Goal: Browse casually: Explore the website without a specific task or goal

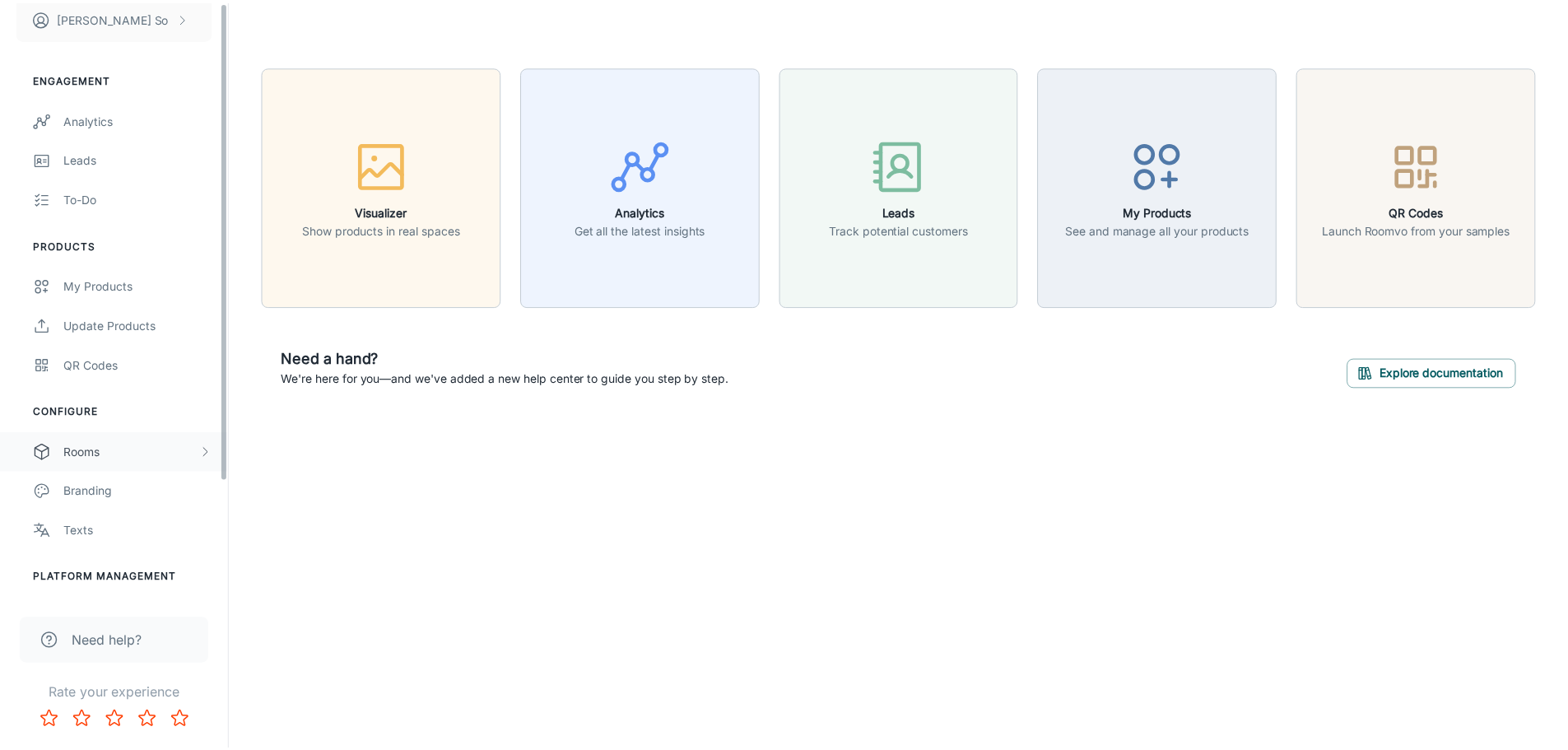
scroll to position [144, 0]
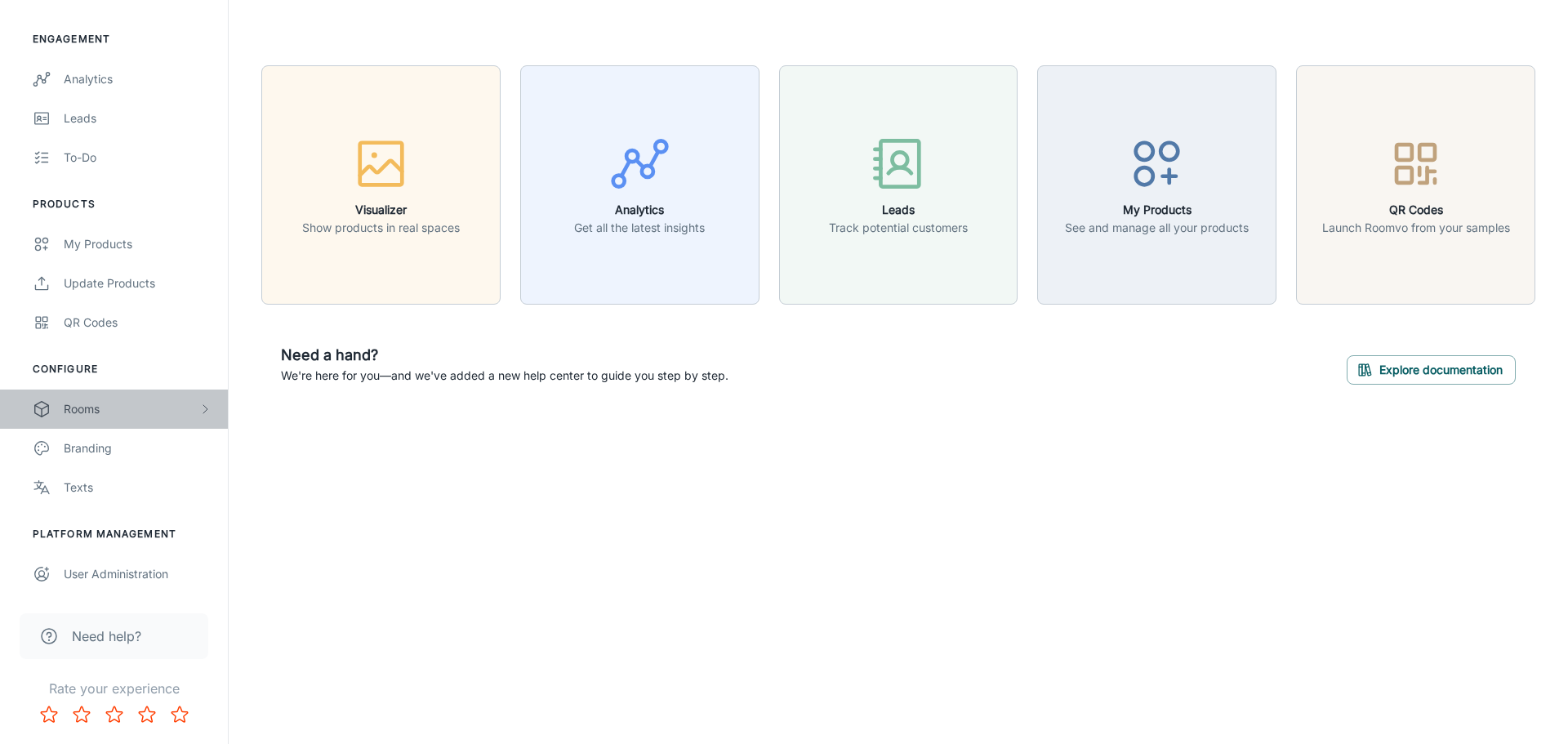
click at [113, 416] on div "Rooms" at bounding box center [131, 409] width 135 height 18
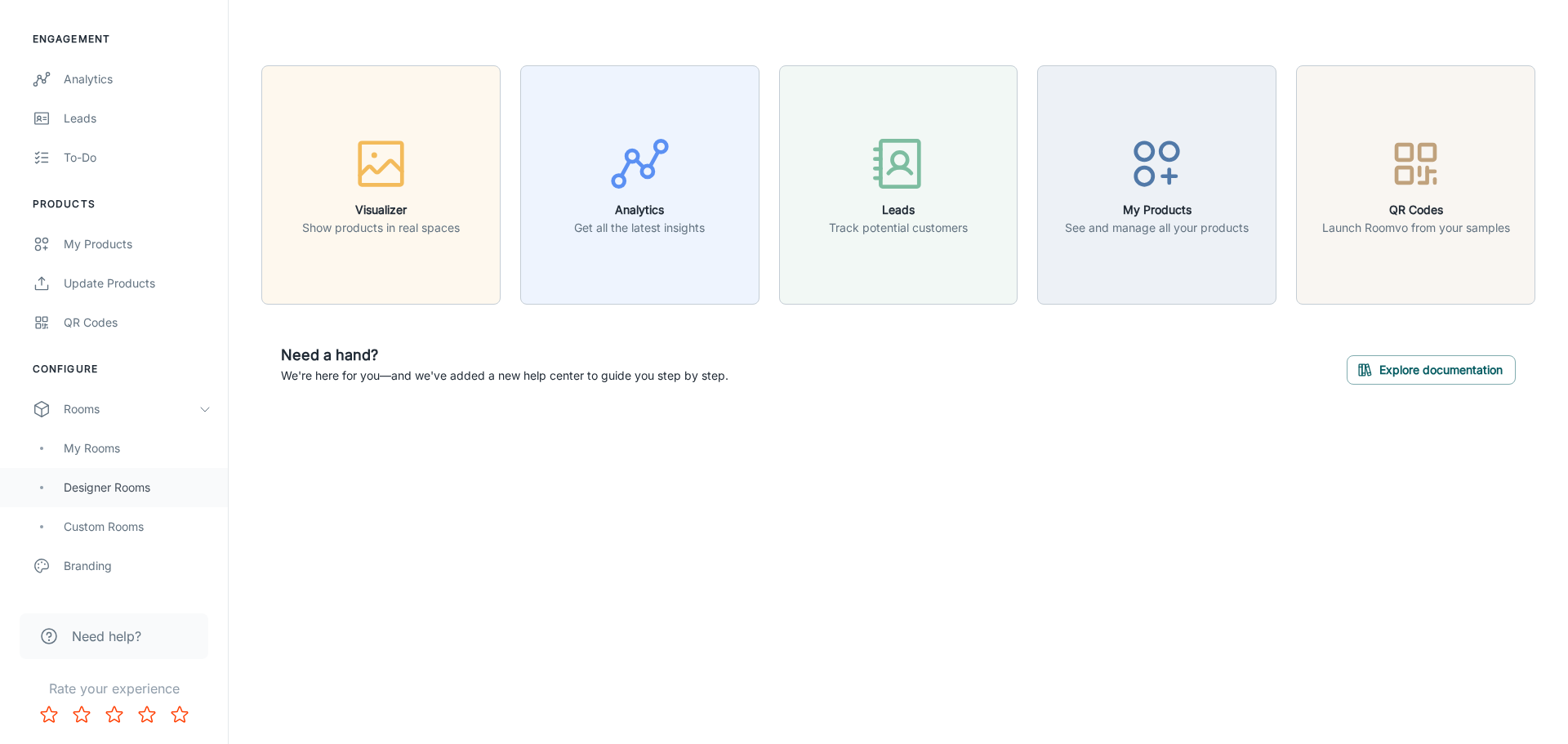
click at [108, 498] on div "Designer Rooms" at bounding box center [114, 488] width 228 height 39
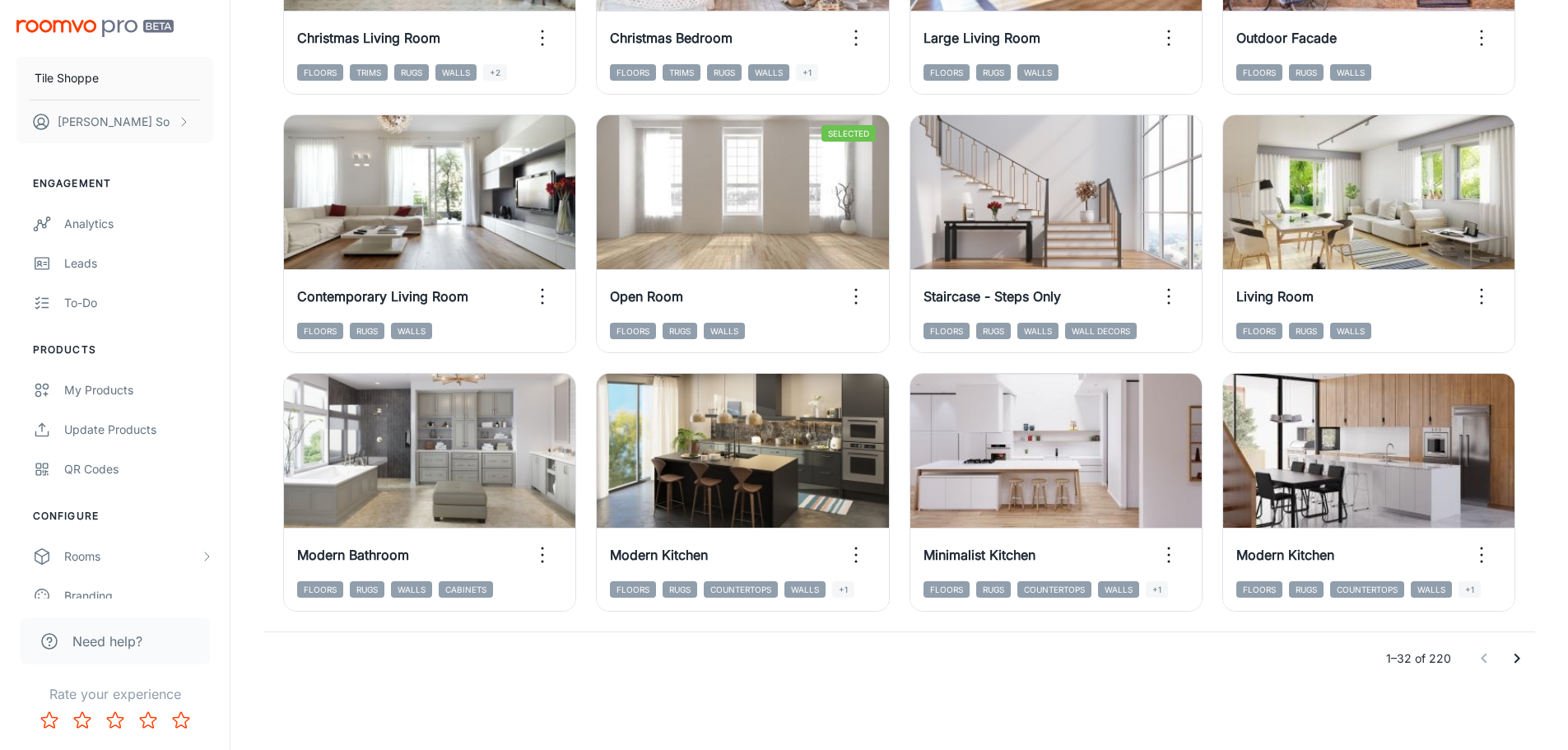
scroll to position [1700, 0]
click at [1511, 658] on icon "Go to next page" at bounding box center [1517, 658] width 20 height 20
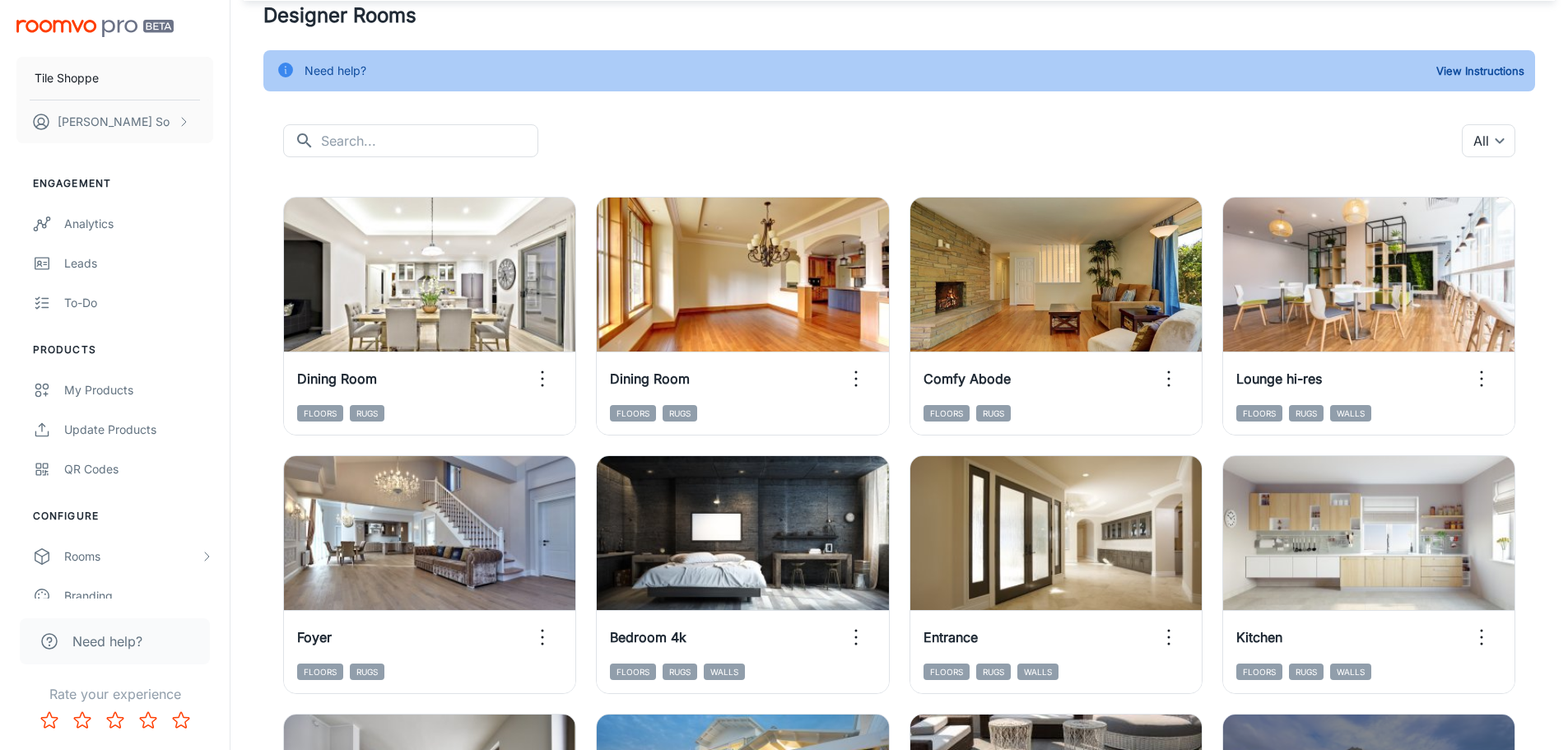
scroll to position [53, 0]
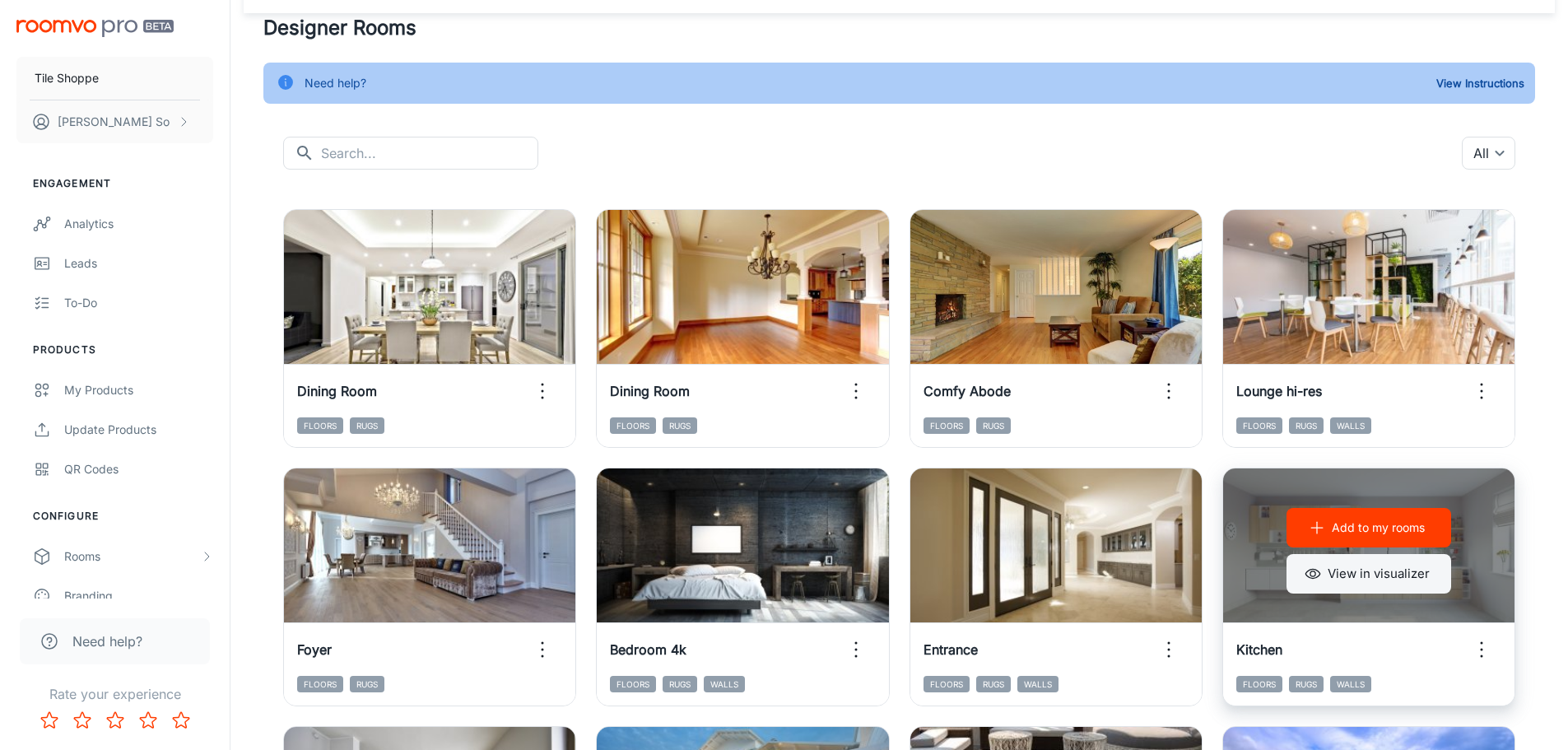
click at [1420, 580] on button "View in visualizer" at bounding box center [1368, 574] width 164 height 39
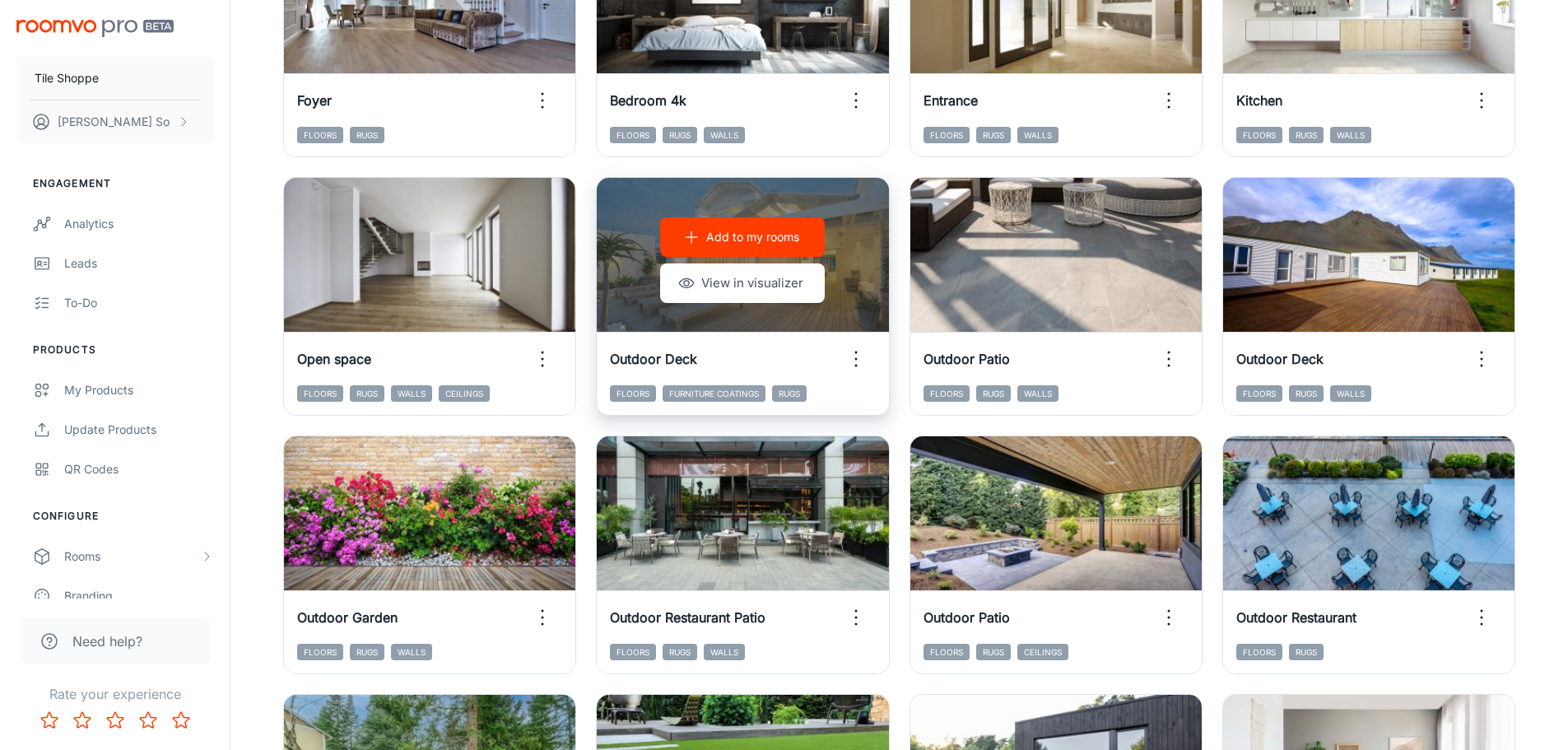
scroll to position [326, 0]
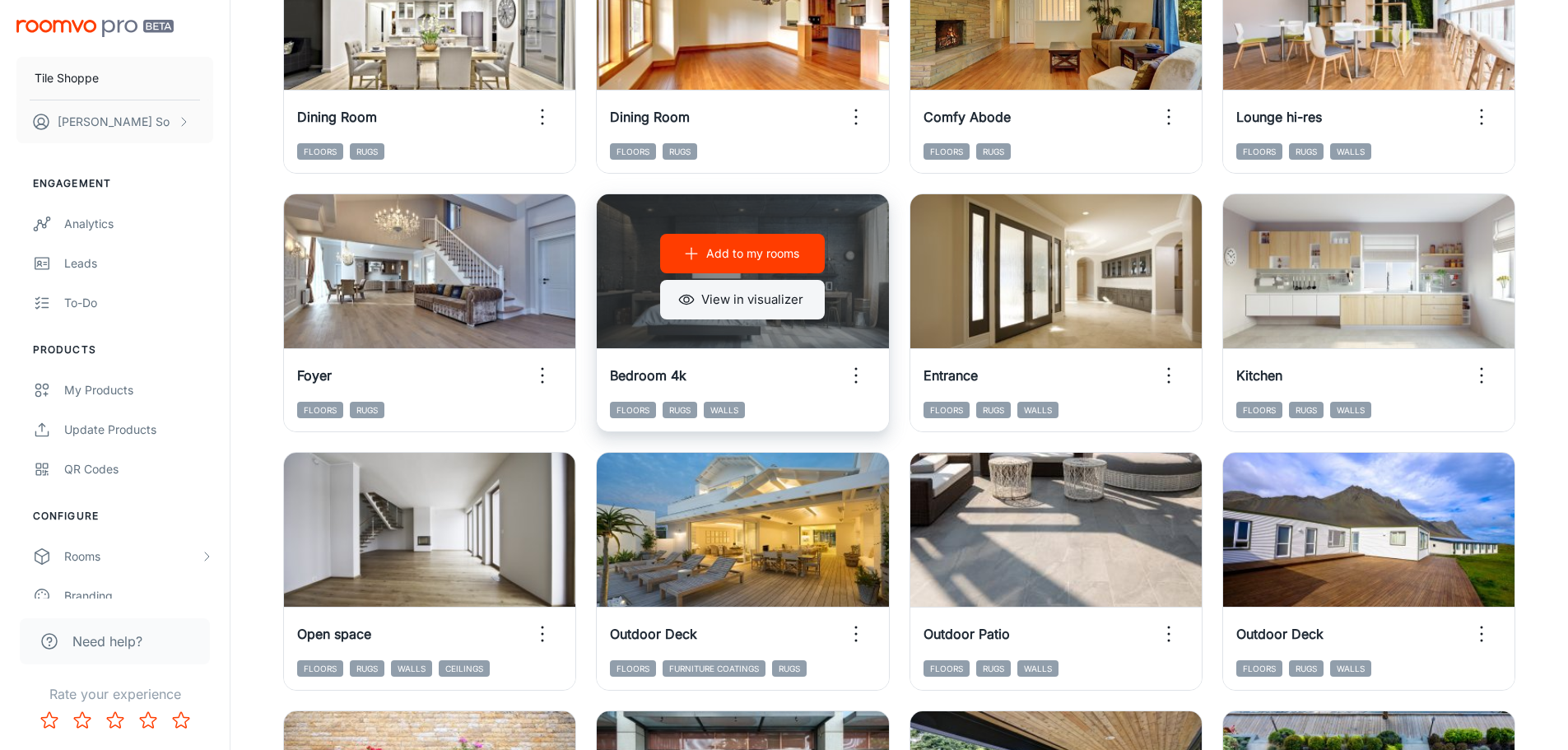
click at [769, 305] on button "View in visualizer" at bounding box center [742, 300] width 164 height 39
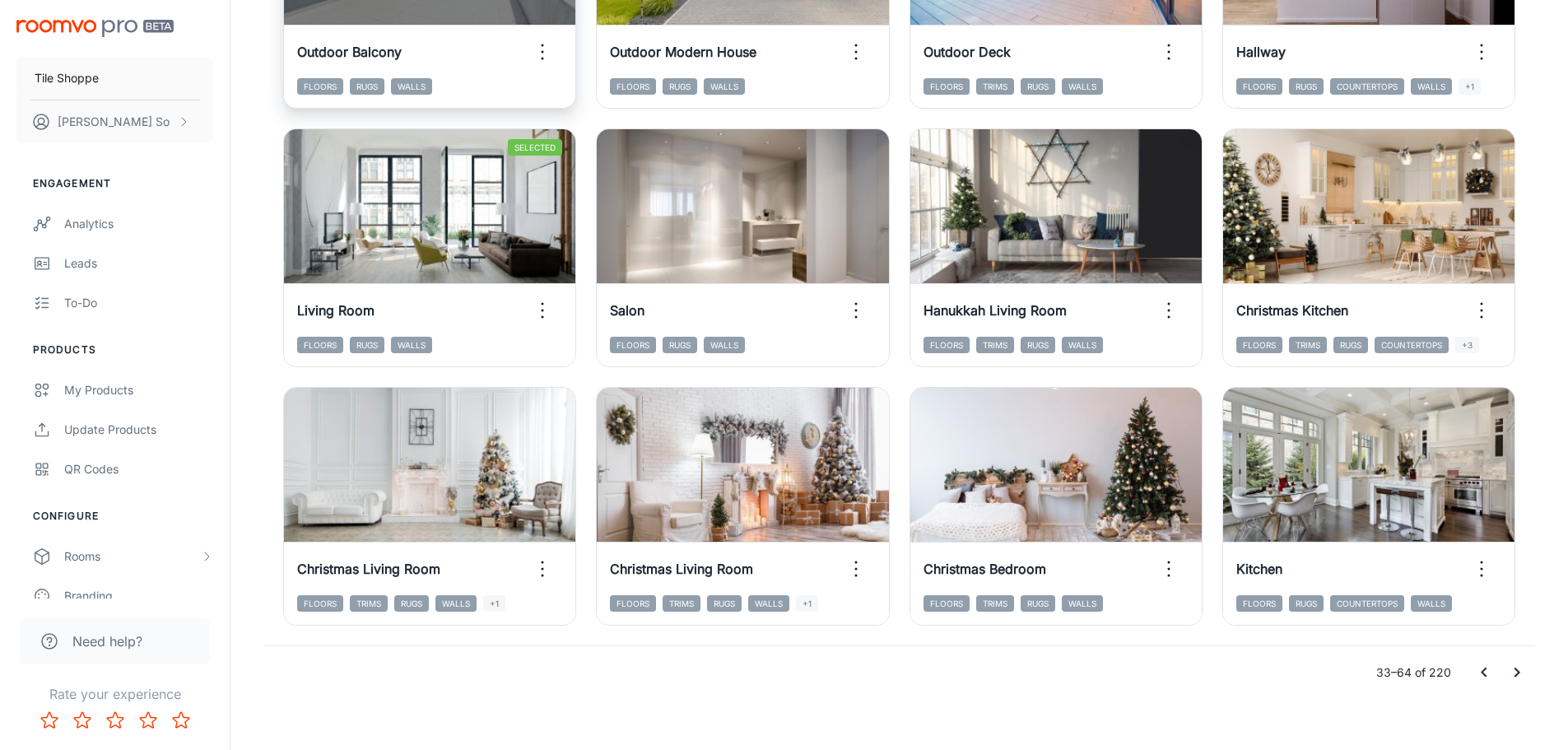
scroll to position [1700, 0]
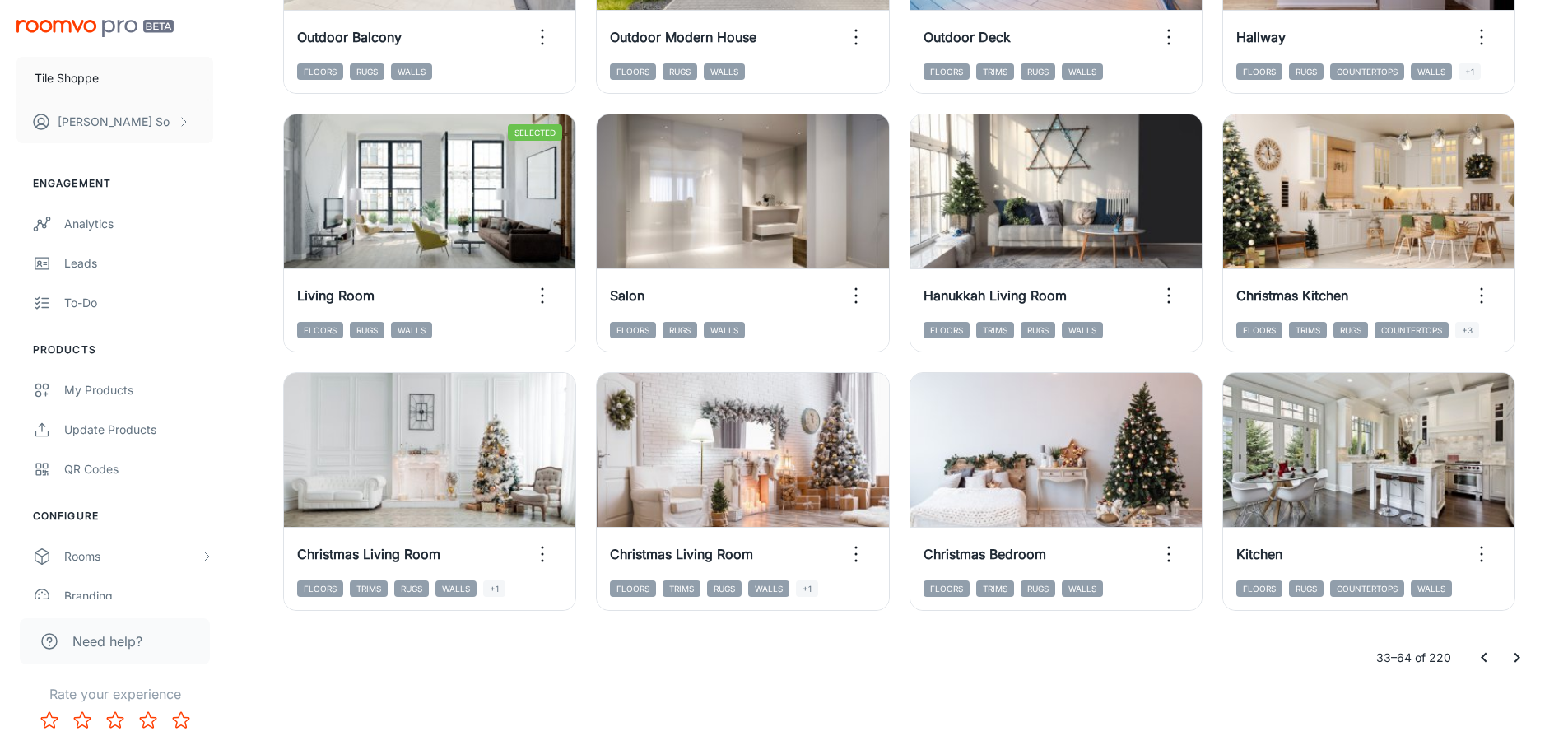
click at [1519, 663] on icon "Go to next page" at bounding box center [1517, 658] width 20 height 20
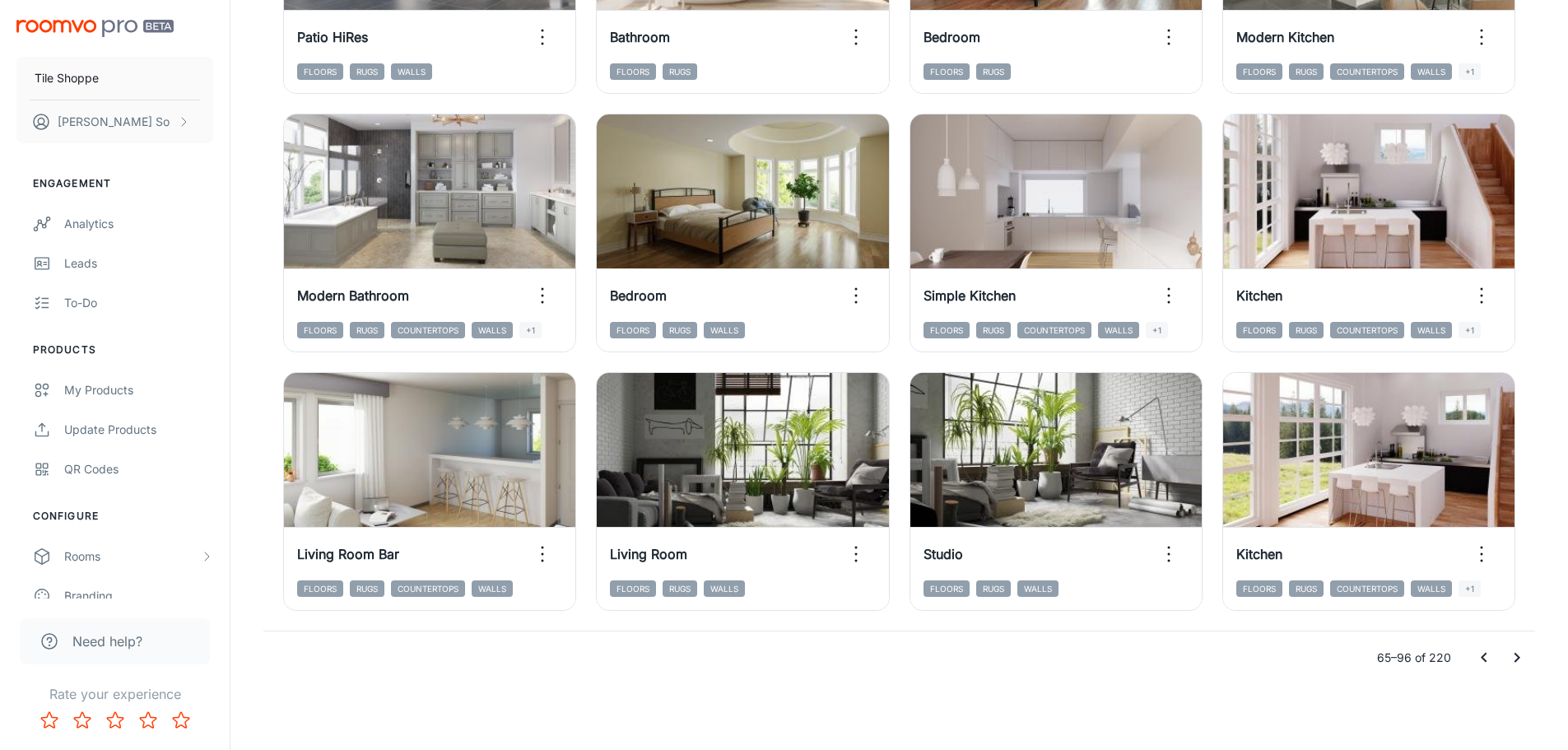
click at [1520, 656] on icon "Go to next page" at bounding box center [1517, 658] width 20 height 20
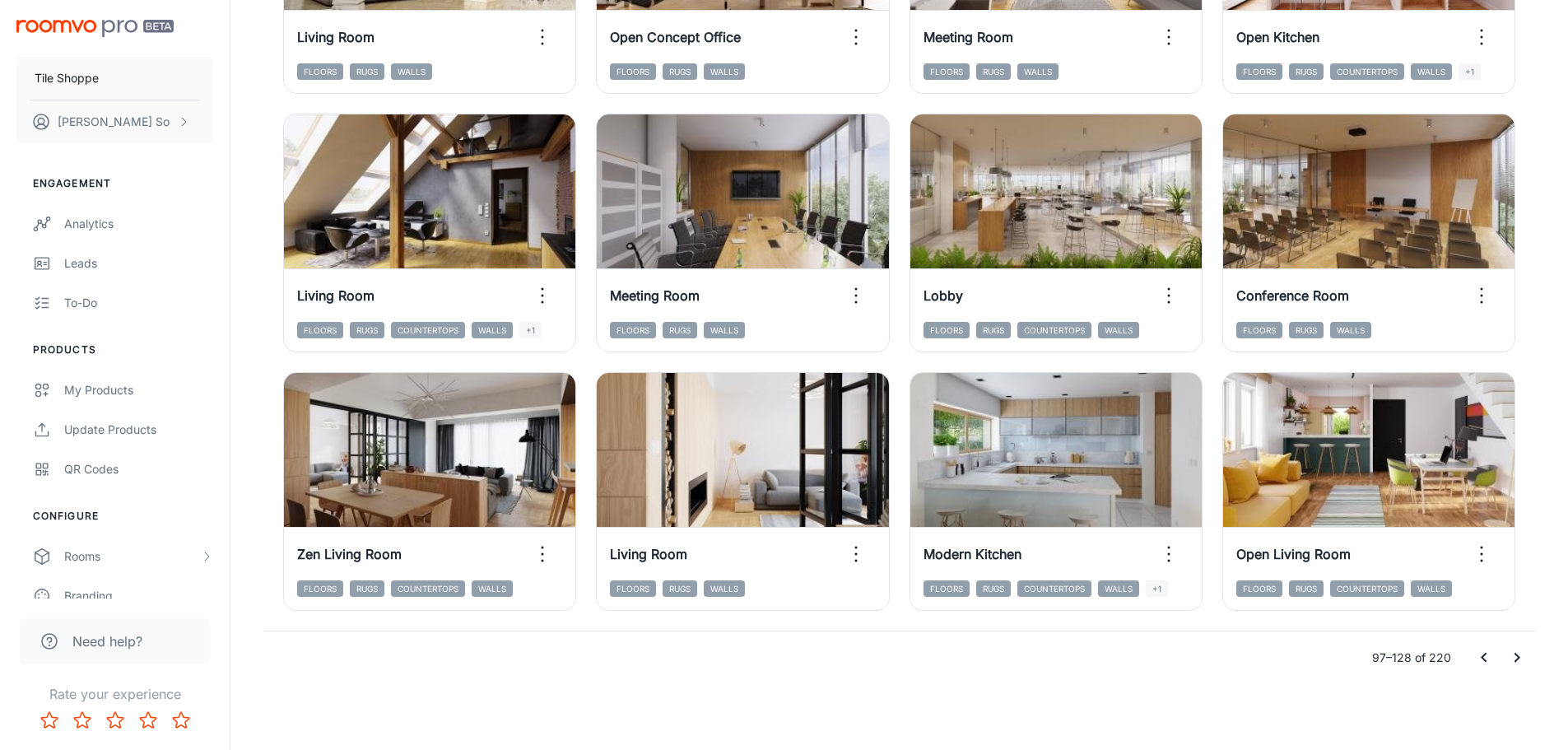
click at [1520, 662] on icon "Go to next page" at bounding box center [1517, 658] width 20 height 20
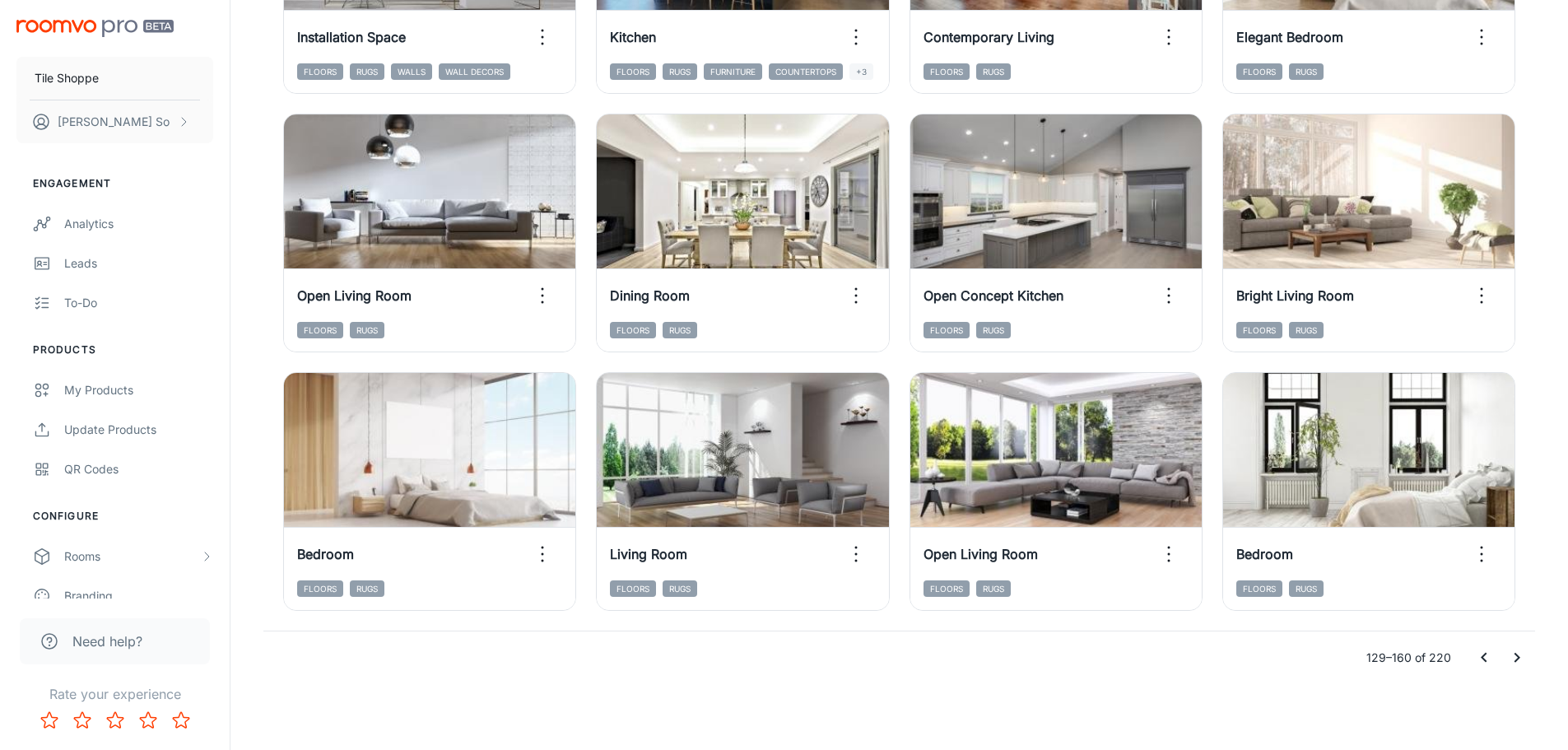
click at [1524, 662] on icon "Go to next page" at bounding box center [1517, 658] width 20 height 20
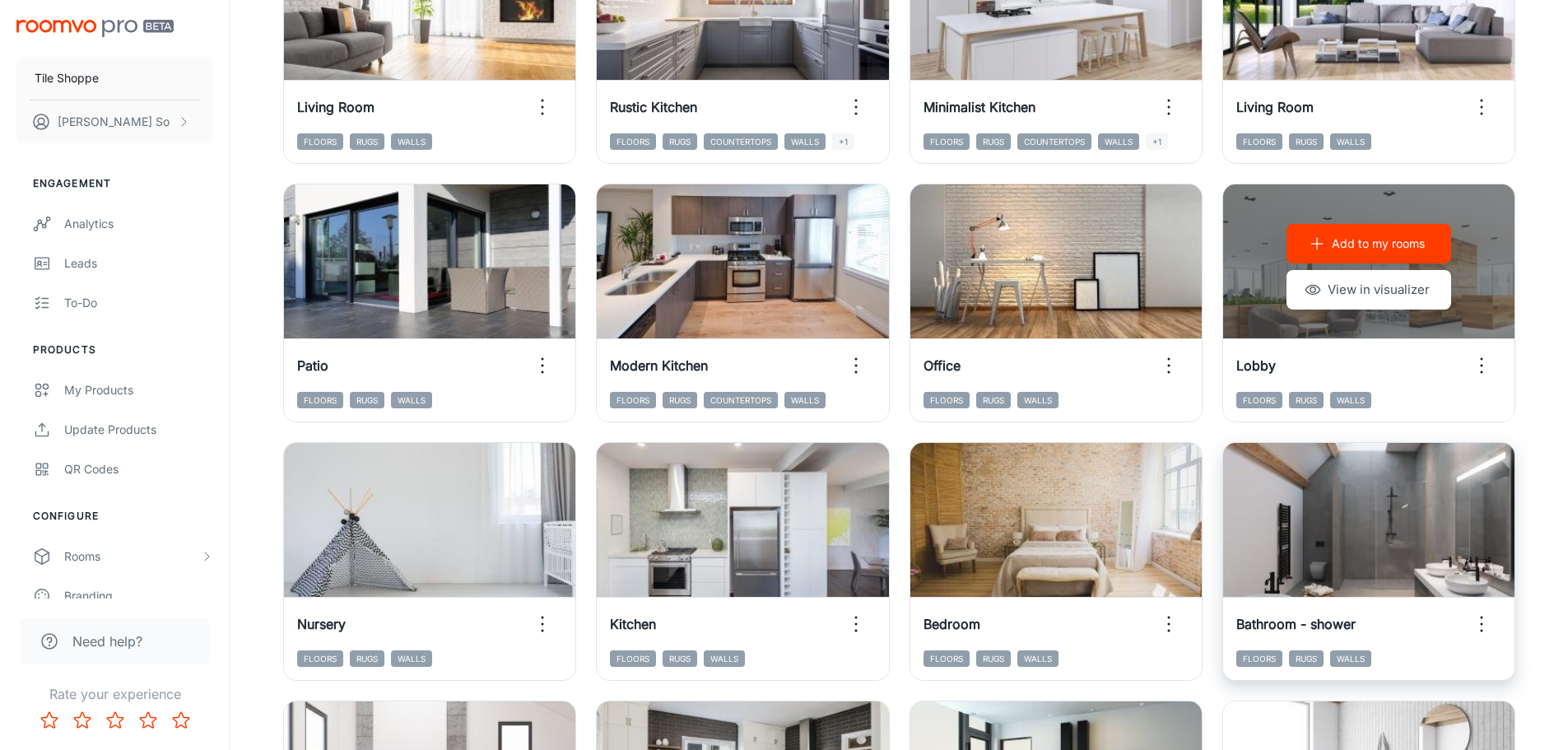
scroll to position [602, 0]
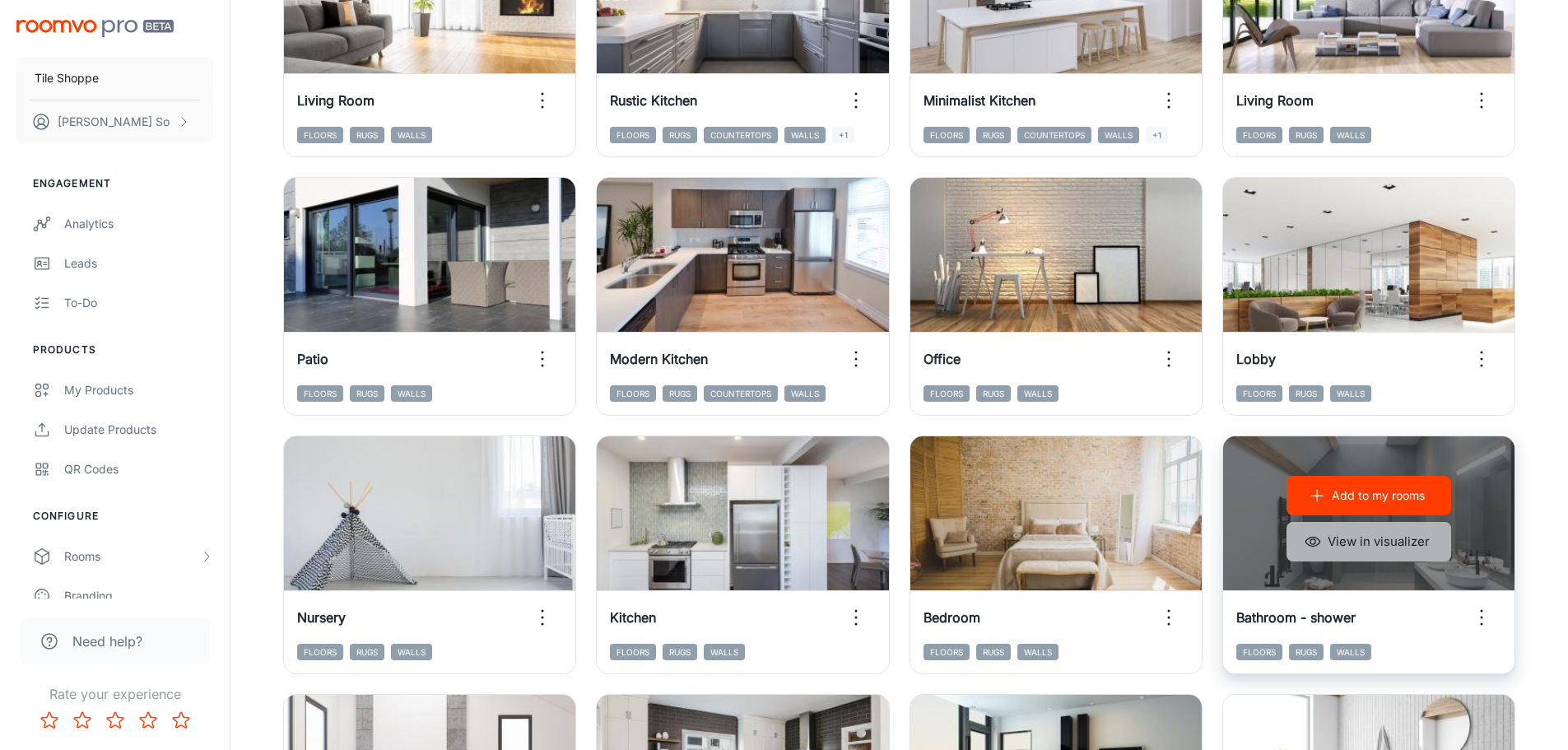
click at [1362, 545] on button "View in visualizer" at bounding box center [1368, 542] width 164 height 39
